Goal: Find specific page/section

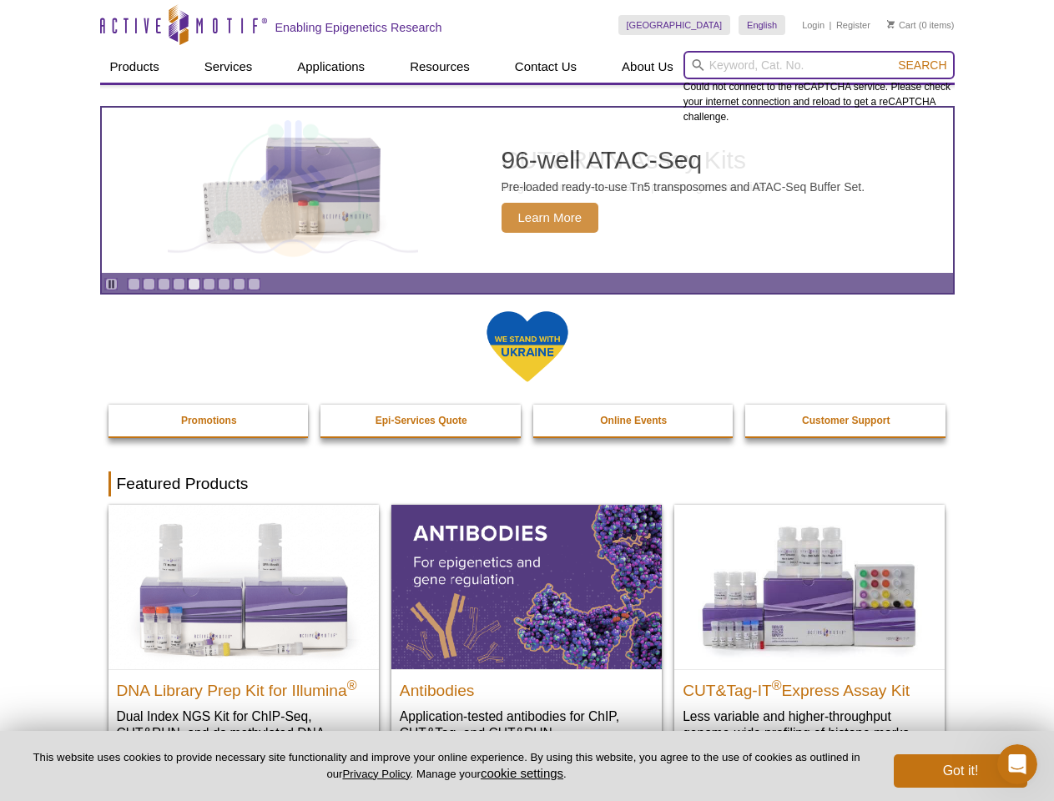
click at [819, 65] on input "search" at bounding box center [819, 65] width 271 height 28
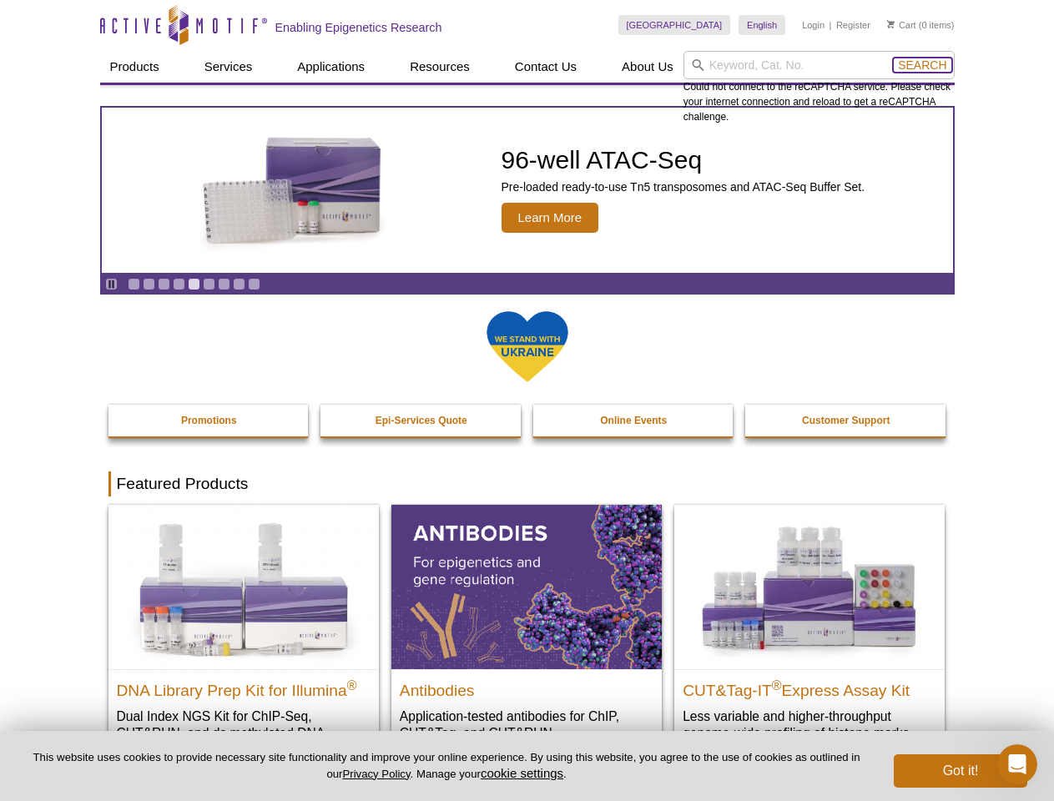
click at [922, 65] on span "Search" at bounding box center [922, 64] width 48 height 13
click at [111, 284] on icon "Pause" at bounding box center [111, 284] width 11 height 11
click at [134, 284] on link "Go to slide 1" at bounding box center [134, 284] width 13 height 13
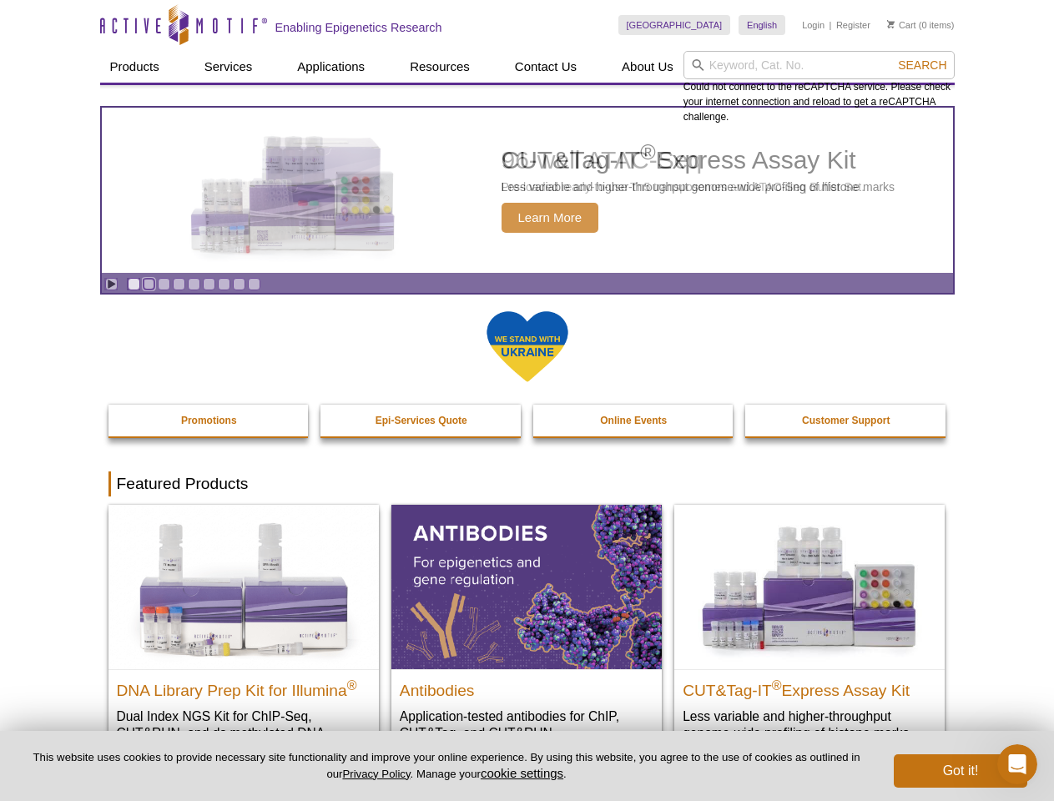
click at [149, 284] on link "Go to slide 2" at bounding box center [149, 284] width 13 height 13
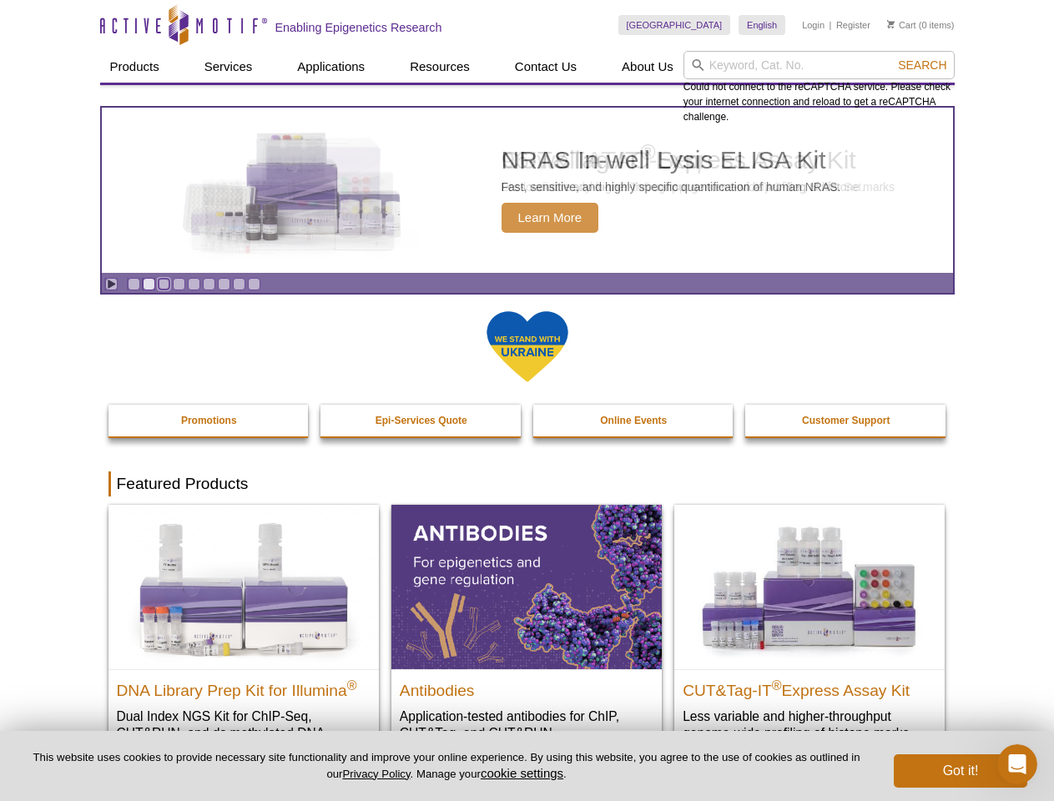
click at [164, 284] on link "Go to slide 3" at bounding box center [164, 284] width 13 height 13
click at [179, 284] on link "Go to slide 4" at bounding box center [179, 284] width 13 height 13
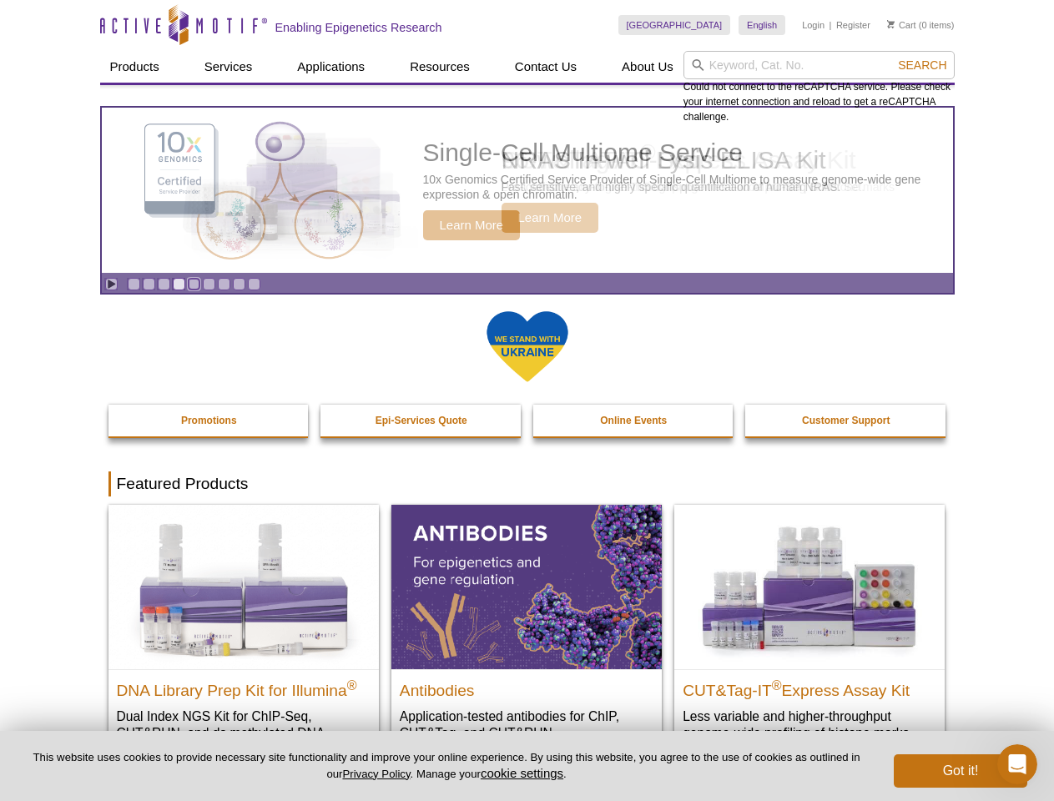
click at [194, 284] on link "Go to slide 5" at bounding box center [194, 284] width 13 height 13
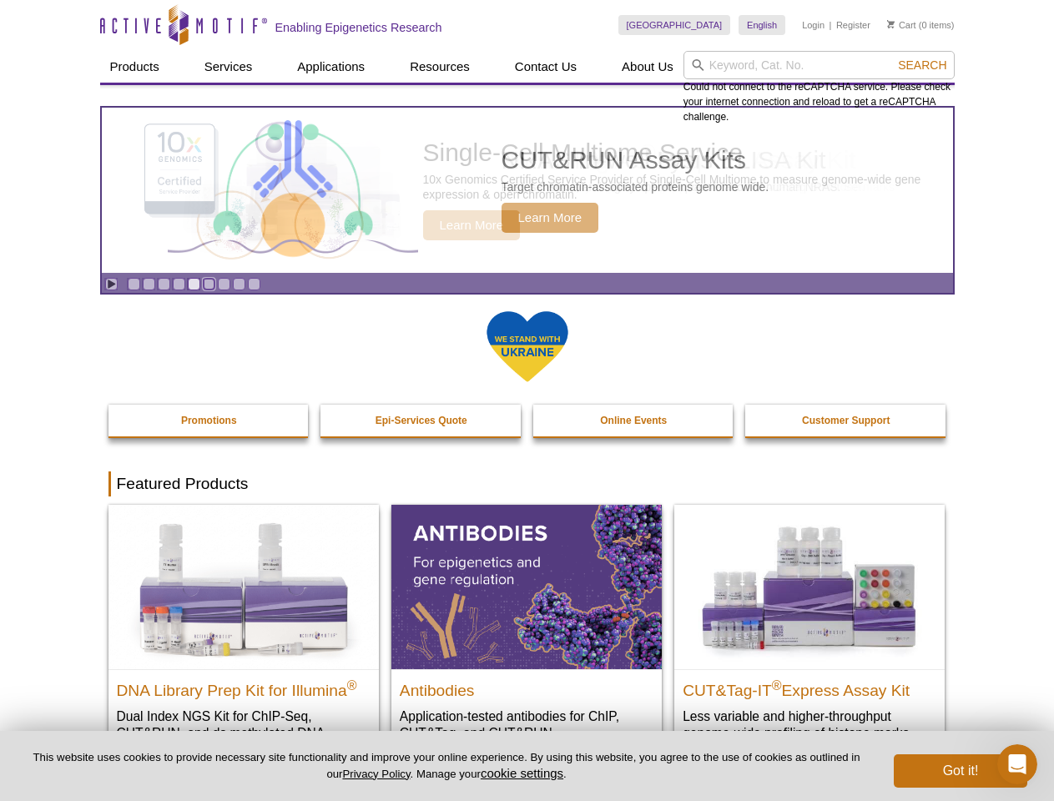
click at [209, 284] on link "Go to slide 6" at bounding box center [209, 284] width 13 height 13
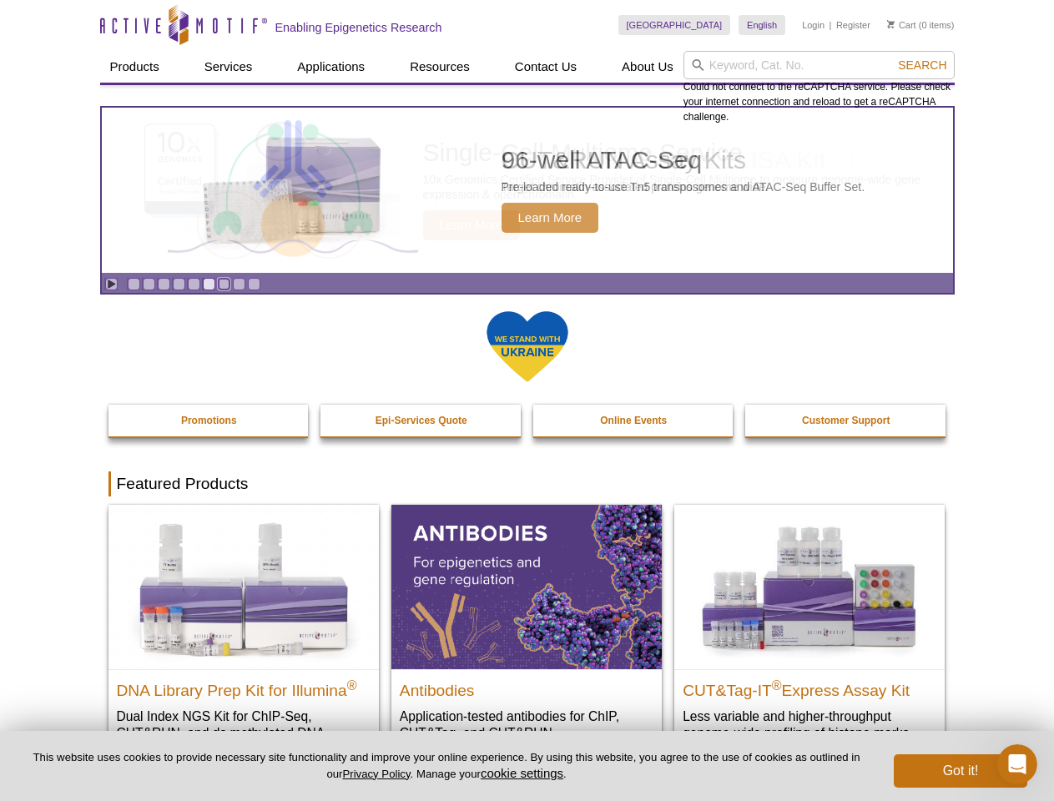
click at [224, 284] on link "Go to slide 7" at bounding box center [224, 284] width 13 height 13
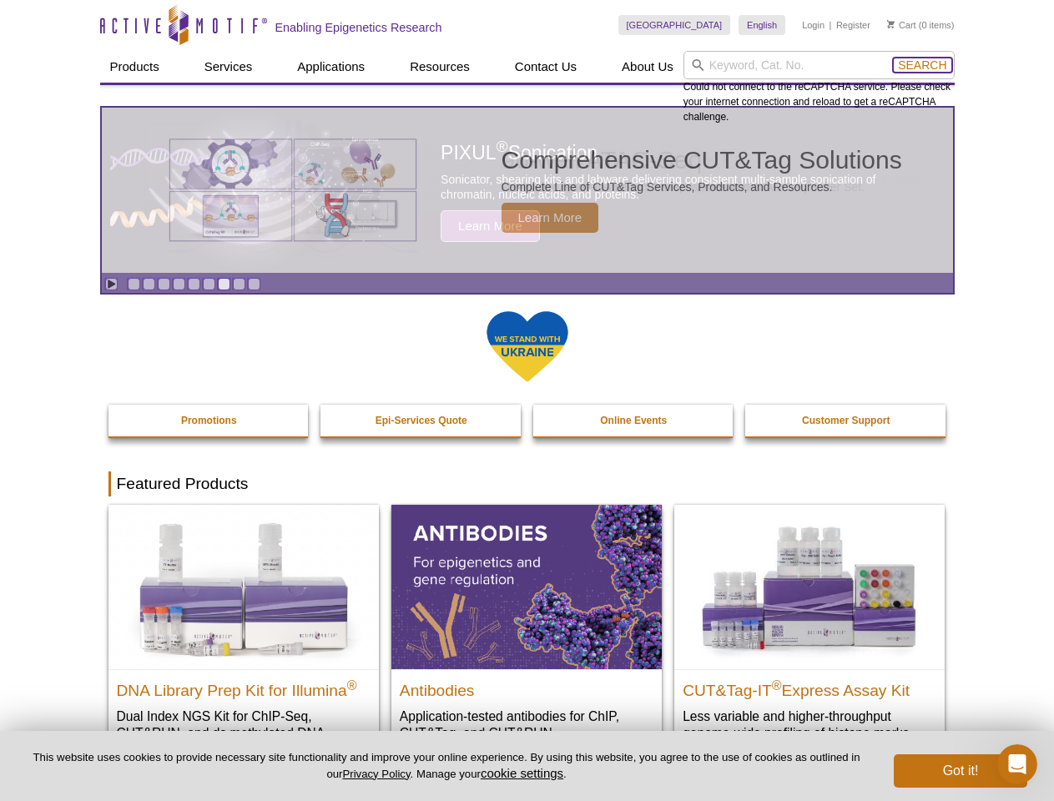
click at [922, 65] on span "Search" at bounding box center [922, 64] width 48 height 13
